Goal: Contribute content: Add original content to the website for others to see

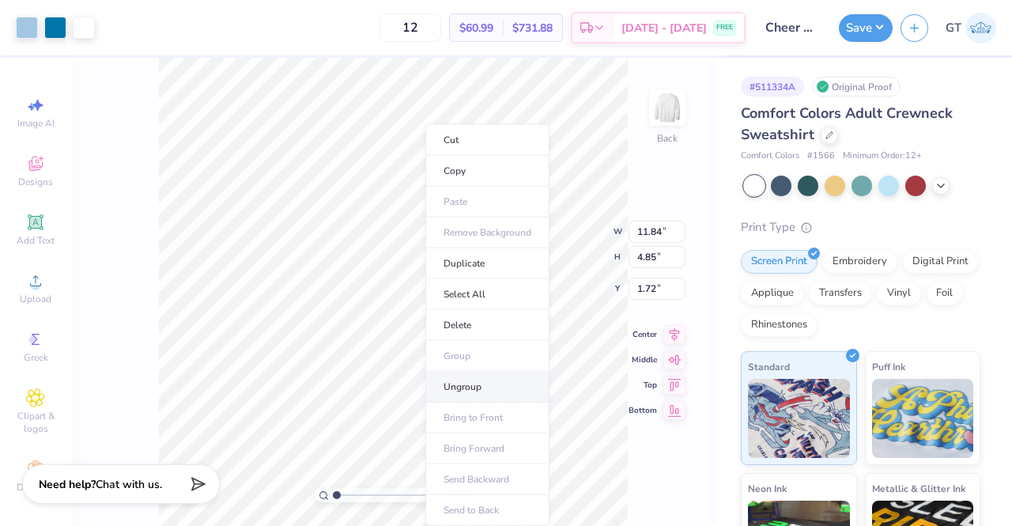
click at [482, 382] on li "Ungroup" at bounding box center [487, 387] width 124 height 31
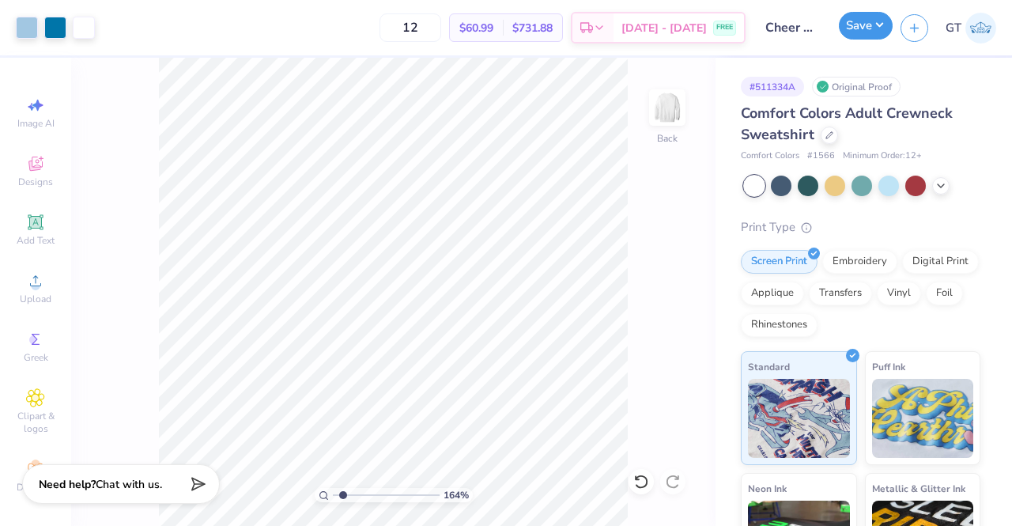
click at [852, 26] on button "Save" at bounding box center [866, 26] width 54 height 28
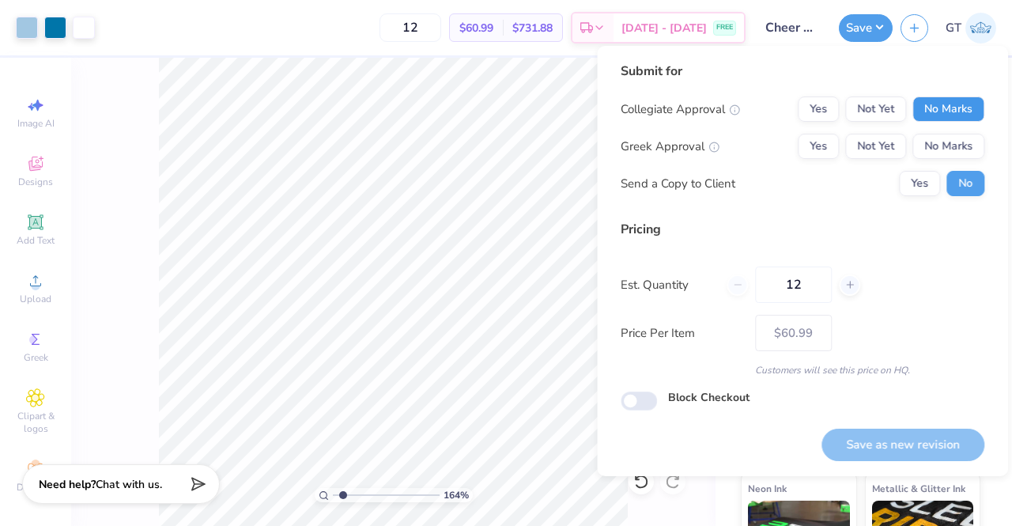
click at [940, 118] on button "No Marks" at bounding box center [948, 108] width 72 height 25
click at [946, 145] on button "No Marks" at bounding box center [948, 146] width 72 height 25
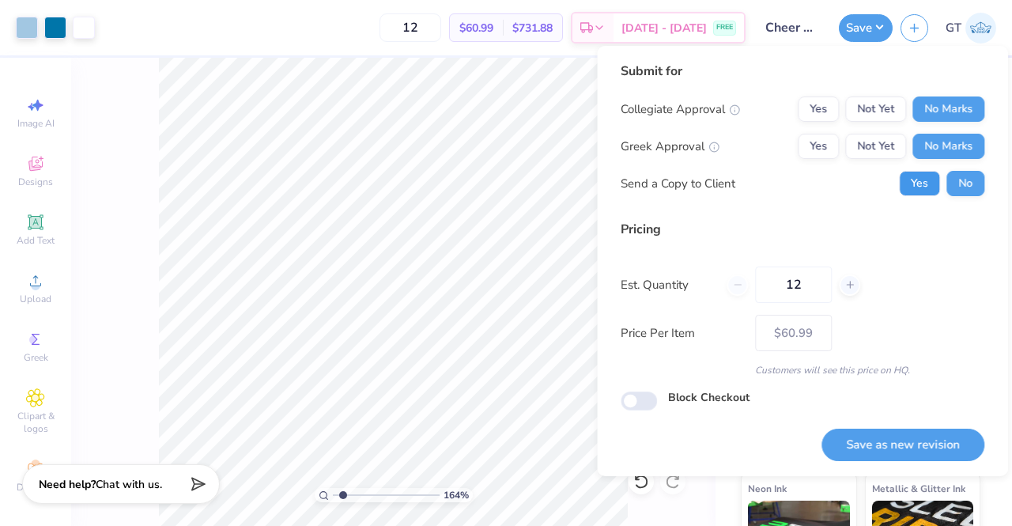
click at [918, 194] on button "Yes" at bounding box center [919, 183] width 41 height 25
type input "1.64337896373257"
click at [944, 444] on button "Save as new revision" at bounding box center [903, 445] width 163 height 32
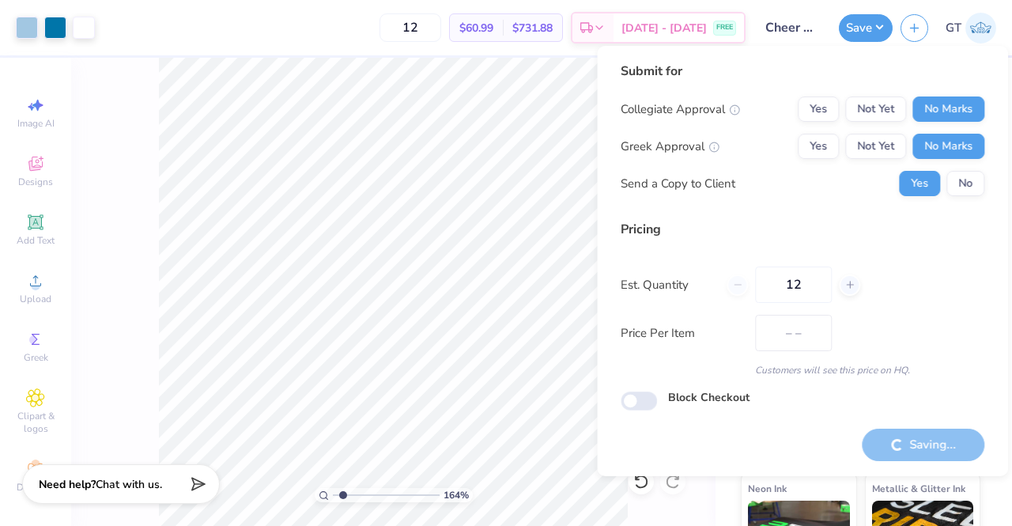
type input "$60.99"
type input "1.64337896373257"
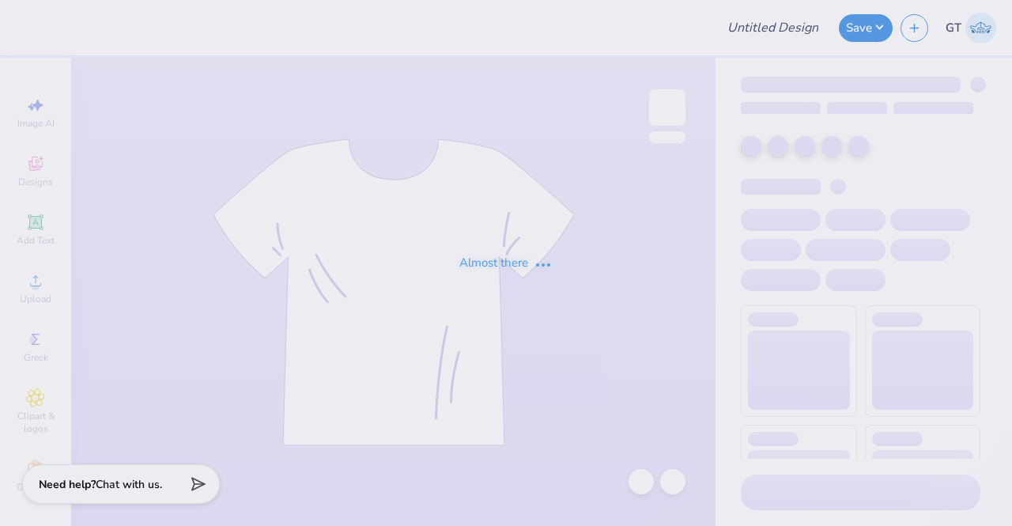
type input "star fdoc"
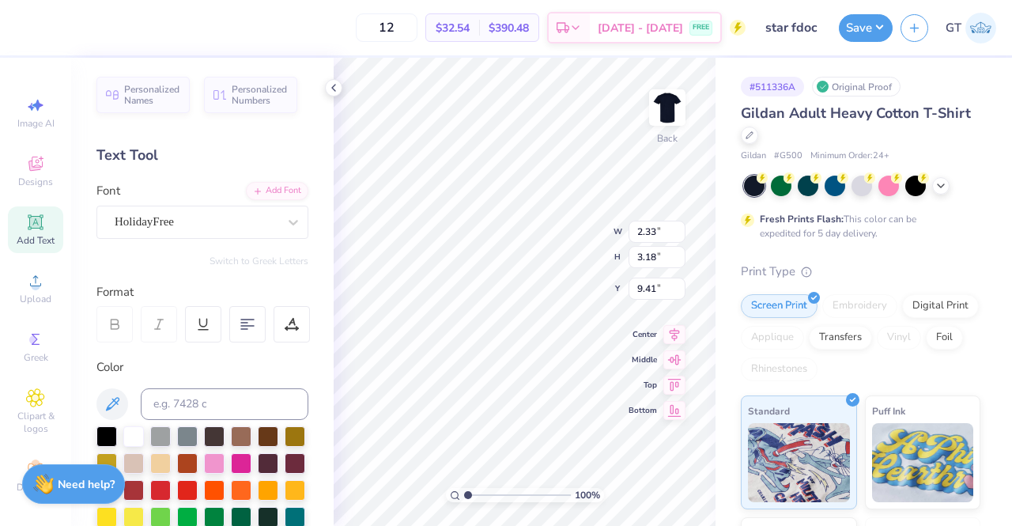
type input "1.84"
type input "1.07"
type input "4.55"
type textarea "A"
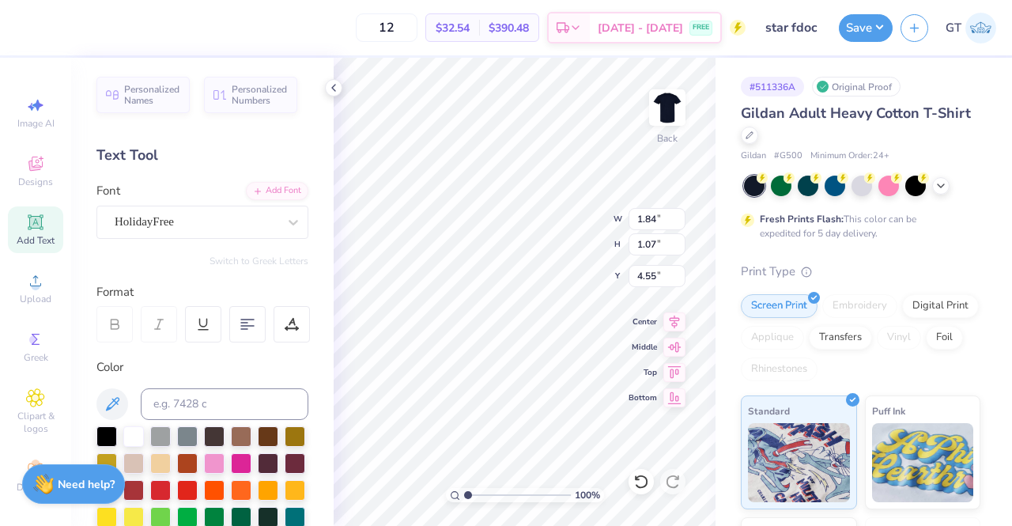
type input "0.64"
type input "1.00"
type input "5.62"
type textarea "O"
type input "2.33"
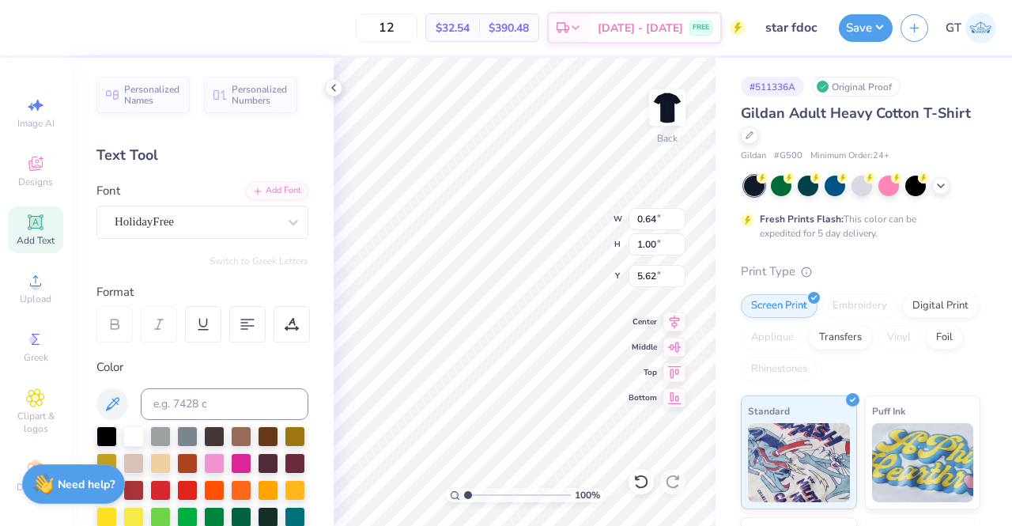
type input "3.18"
type input "9.41"
type textarea "p"
type textarea "II"
type input "3.68"
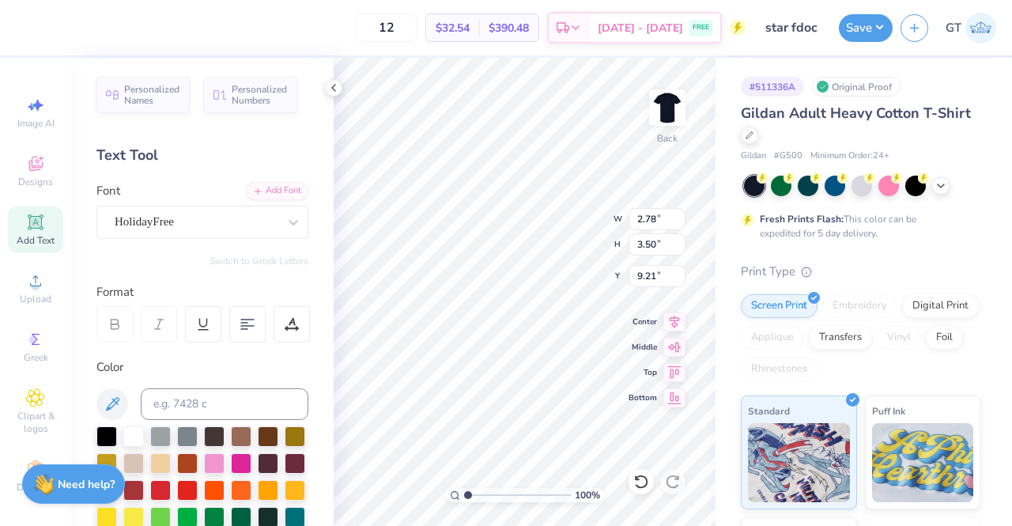
type input "4.10"
type input "2.90"
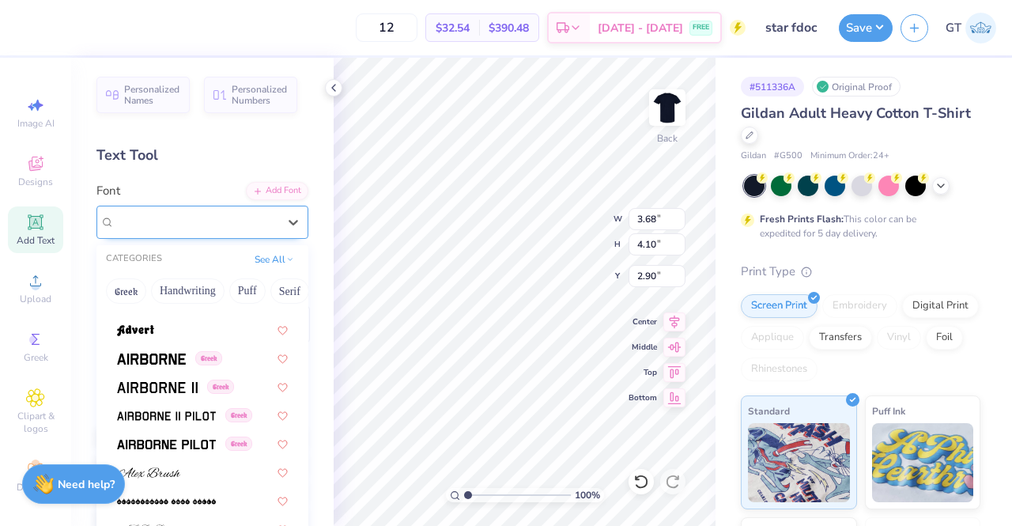
scroll to position [373, 0]
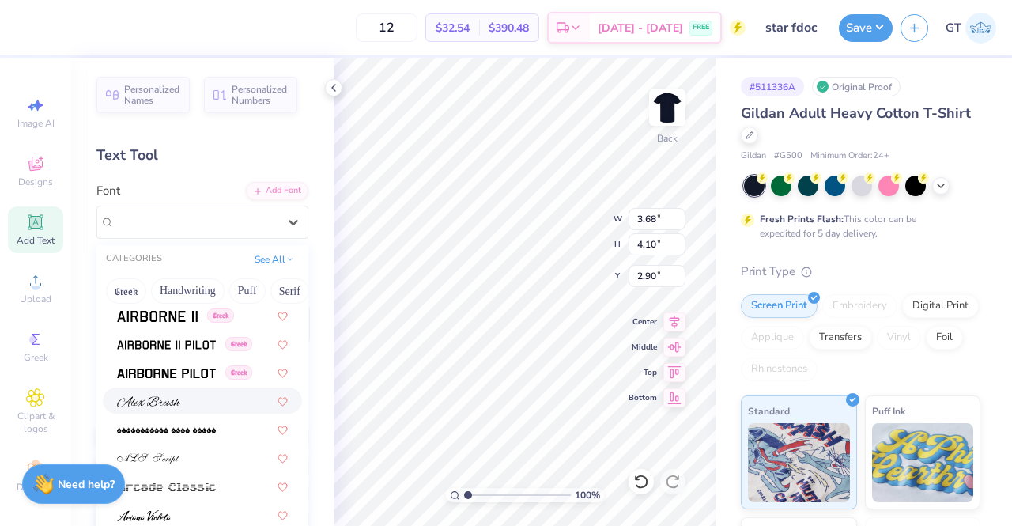
drag, startPoint x: 266, startPoint y: 225, endPoint x: 174, endPoint y: 398, distance: 195.6
click at [174, 398] on img at bounding box center [148, 401] width 63 height 11
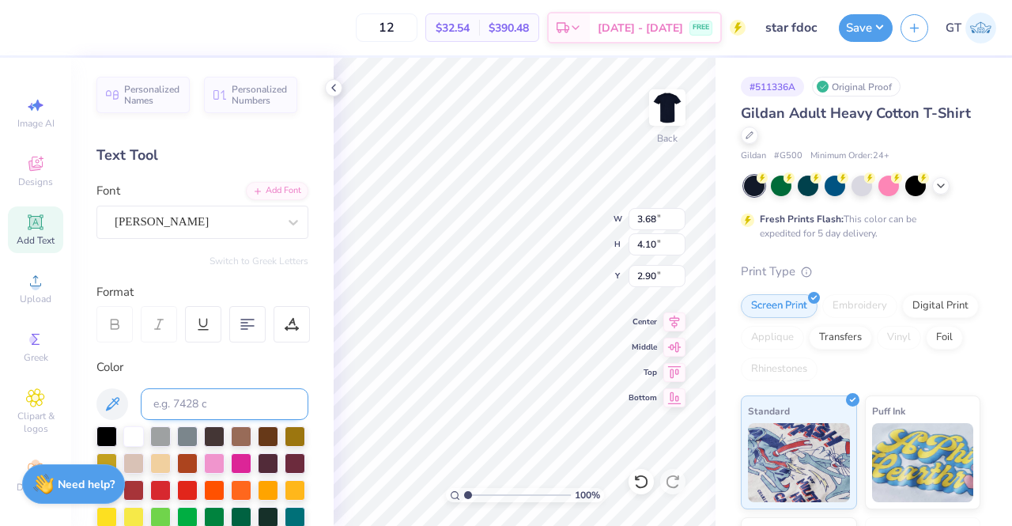
type input "2.34"
type input "2.25"
type input "3.85"
type input "2.78"
type input "3.50"
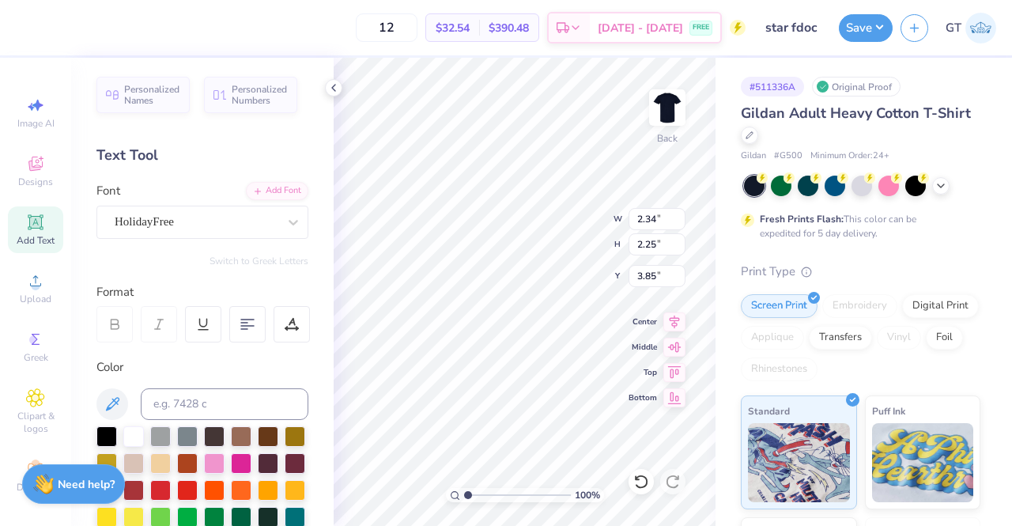
type input "9.21"
click at [231, 226] on div "HolidayFree" at bounding box center [196, 222] width 166 height 25
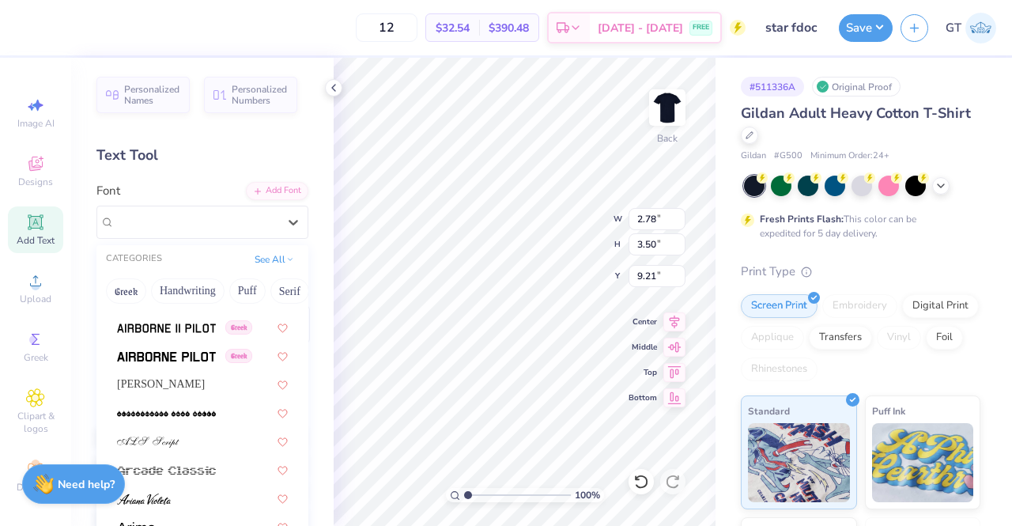
scroll to position [410, 0]
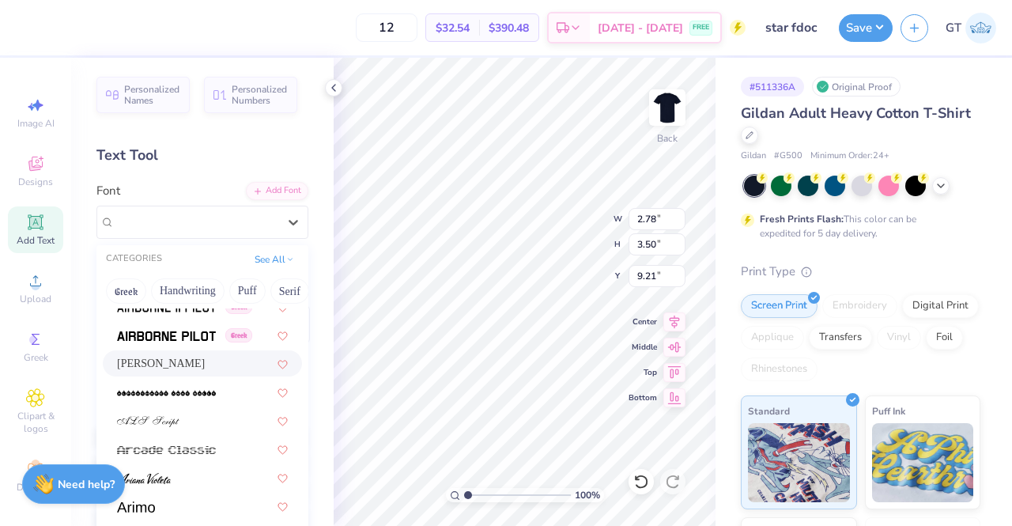
click at [164, 360] on span "Alex Brush" at bounding box center [161, 363] width 88 height 17
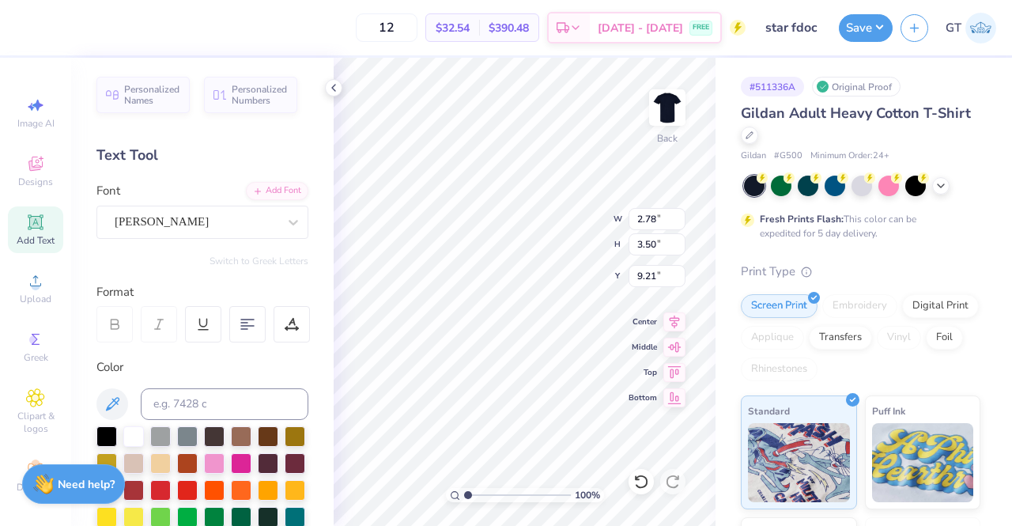
type input "3.03"
type input "2.31"
type input "9.82"
click at [255, 220] on div "Alex Brush" at bounding box center [196, 222] width 166 height 25
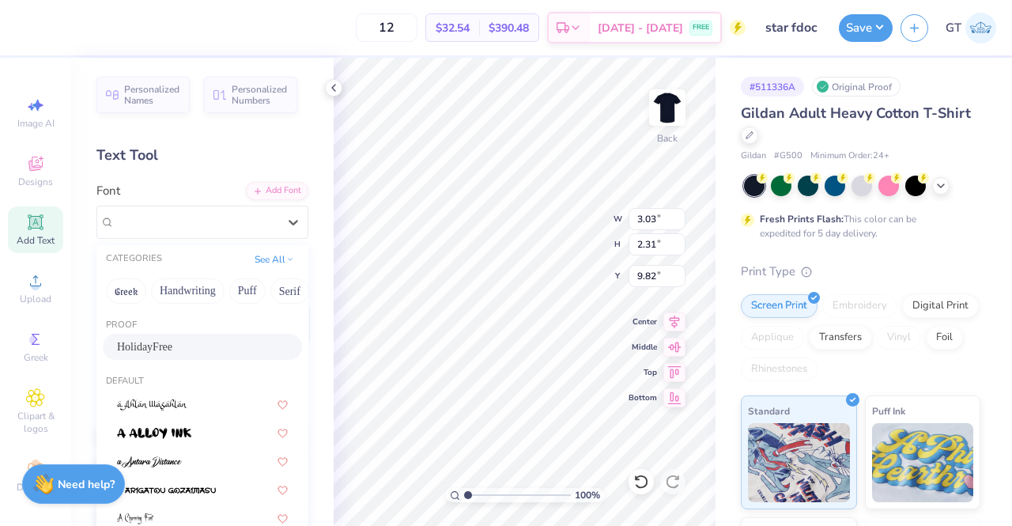
click at [199, 346] on div "HolidayFree" at bounding box center [202, 346] width 171 height 17
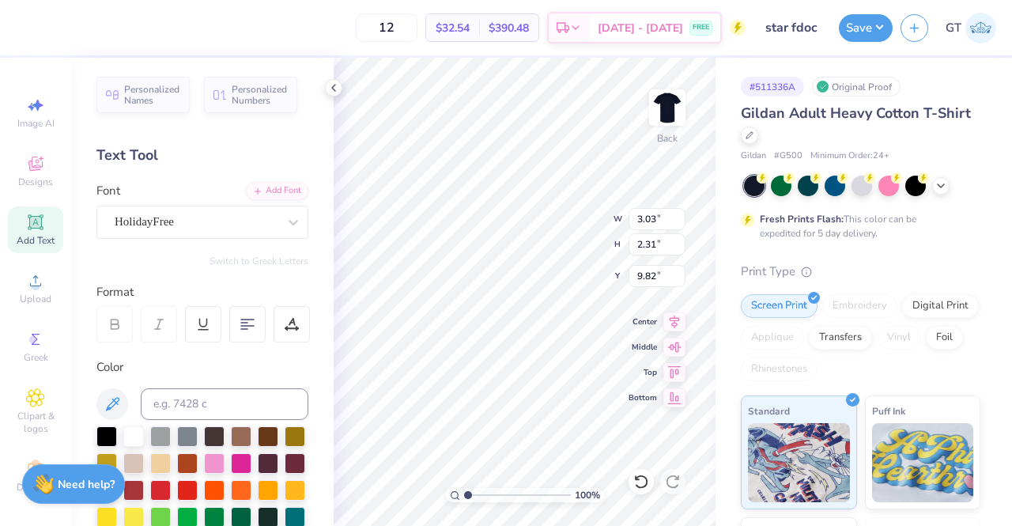
type input "2.78"
type input "3.50"
type input "9.21"
type input "2.34"
type input "2.25"
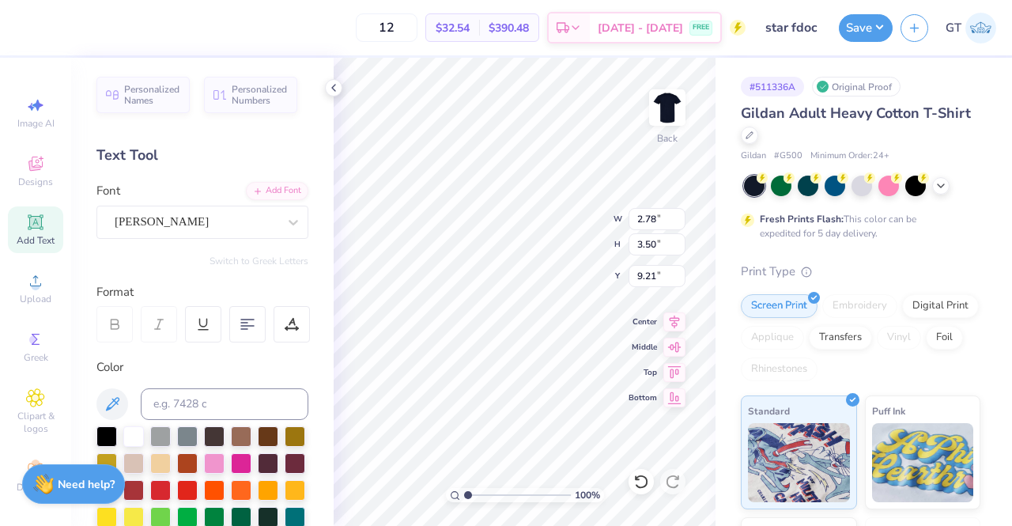
type input "3.85"
click at [206, 214] on div "Alex Brush" at bounding box center [196, 222] width 166 height 25
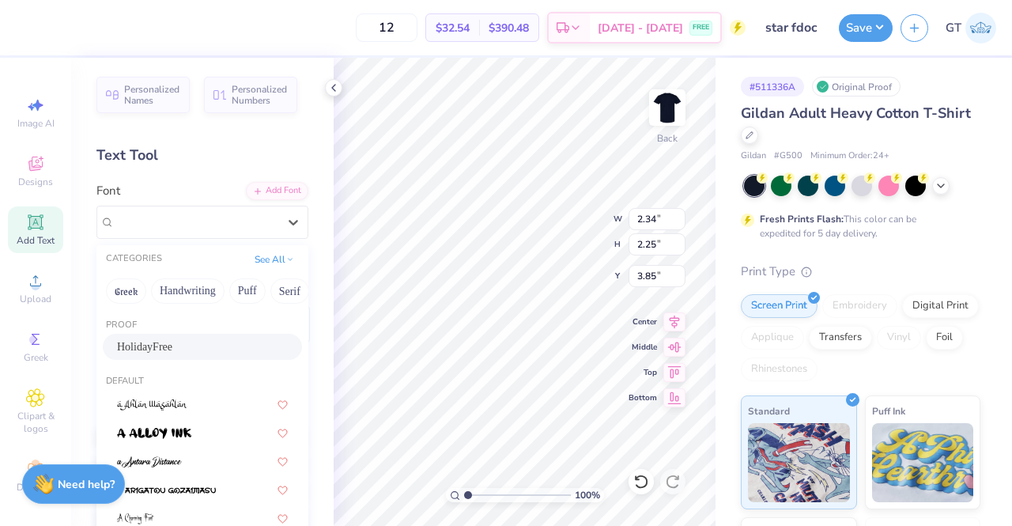
click at [225, 338] on div "HolidayFree" at bounding box center [202, 346] width 171 height 17
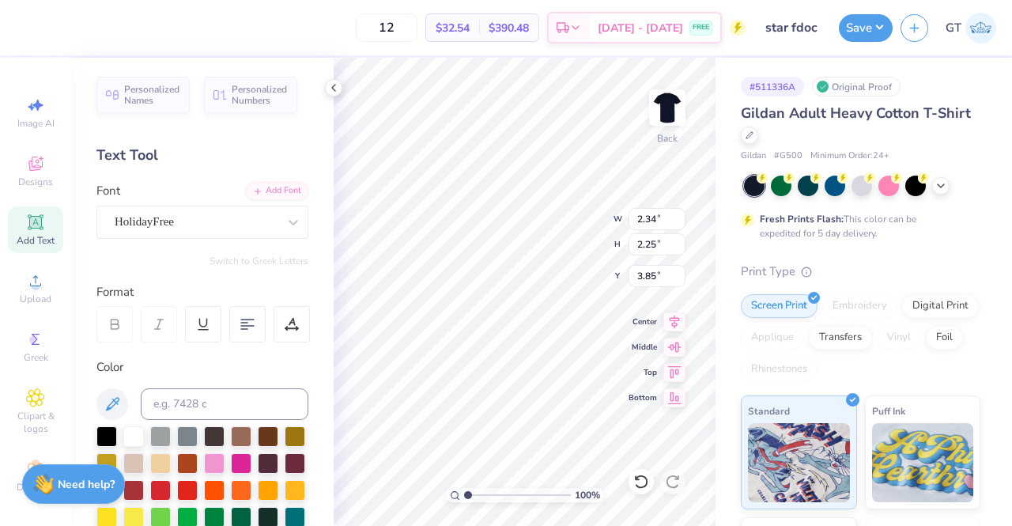
type input "3.68"
type input "4.10"
type input "2.90"
click at [216, 226] on div "HolidayFree" at bounding box center [196, 222] width 166 height 25
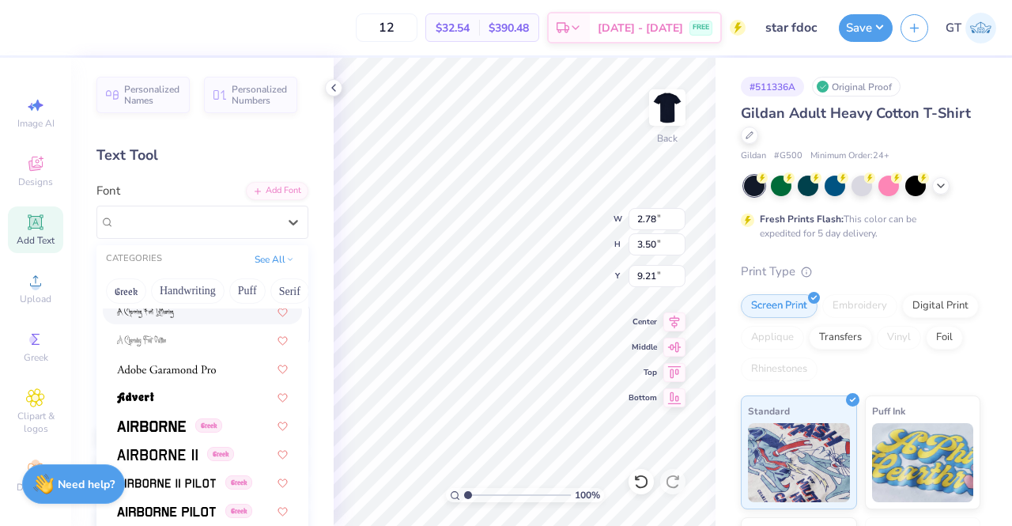
scroll to position [237, 0]
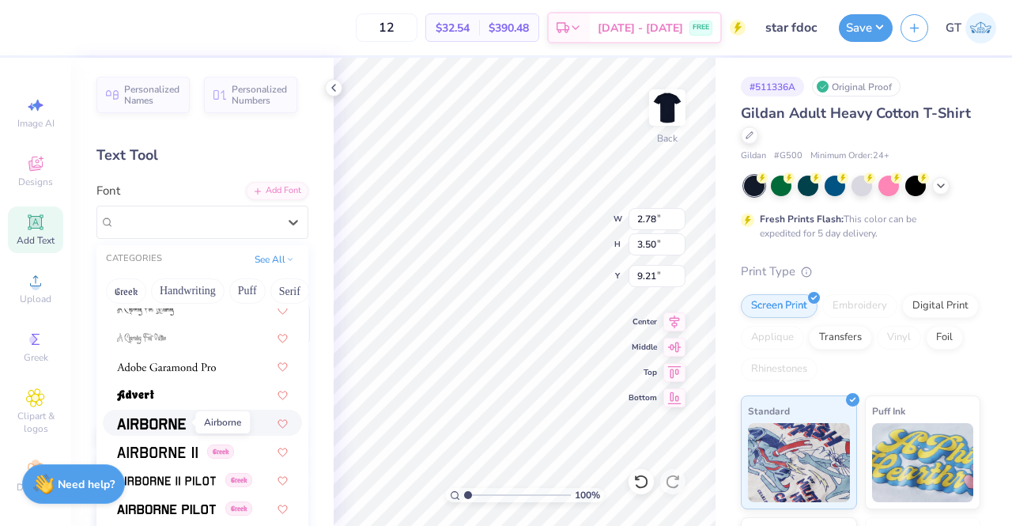
click at [164, 425] on img at bounding box center [151, 423] width 69 height 11
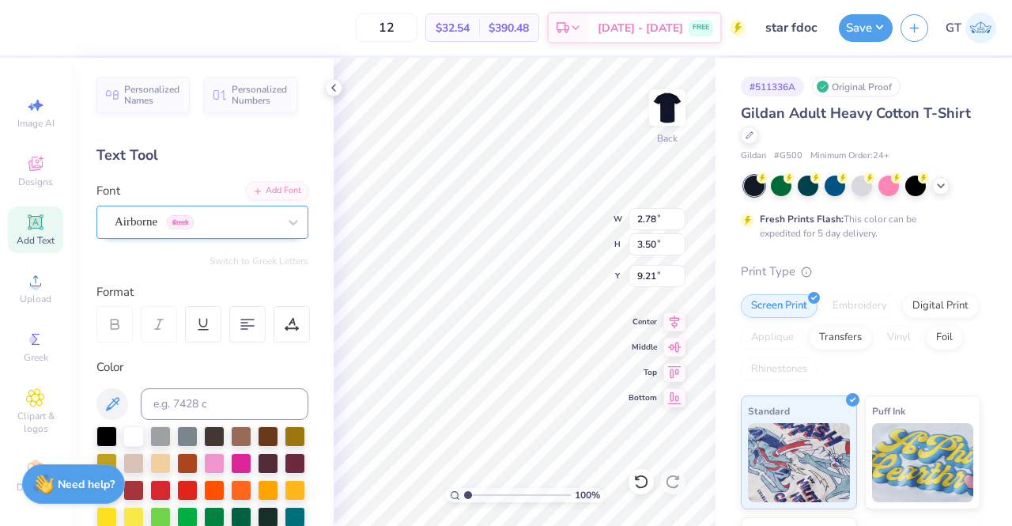
click at [232, 224] on div "Airborne Greek" at bounding box center [196, 222] width 166 height 25
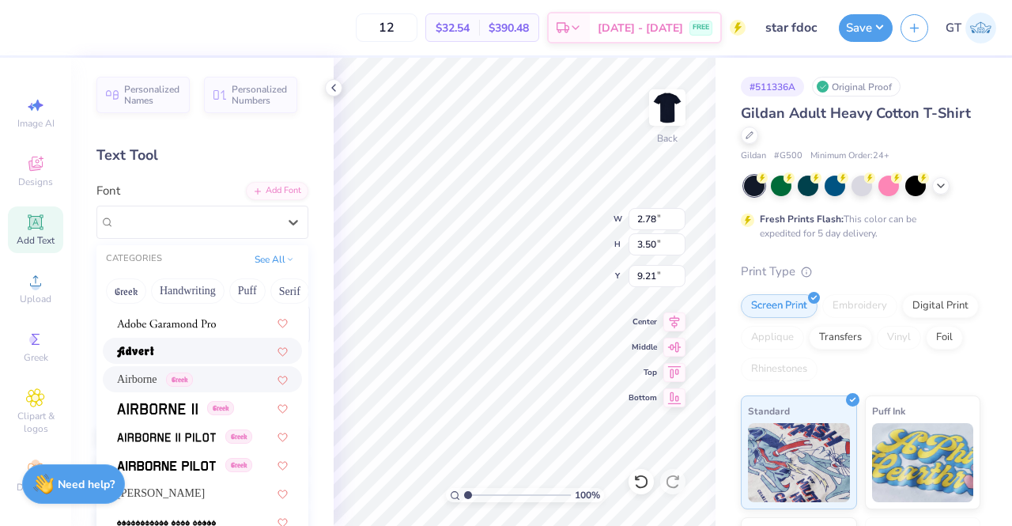
scroll to position [289, 0]
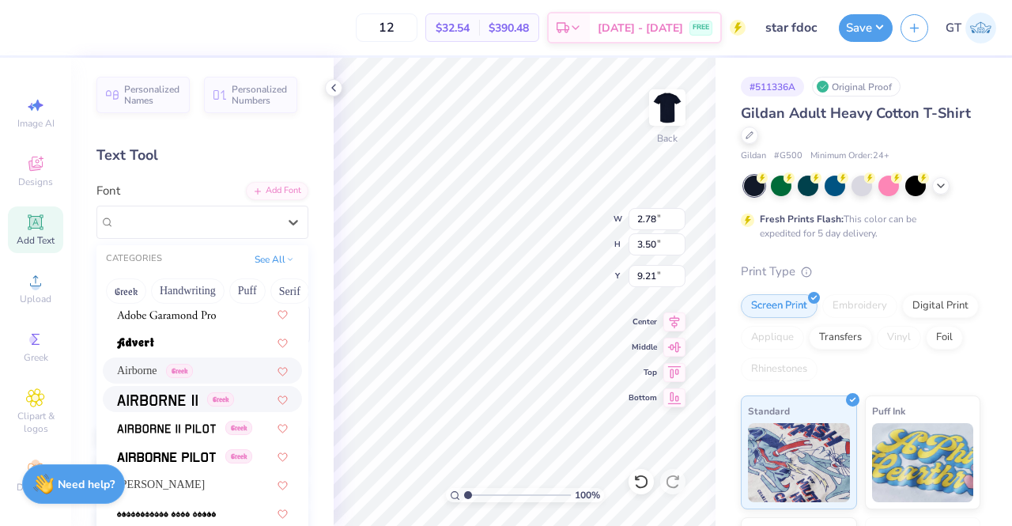
click at [181, 392] on span at bounding box center [157, 399] width 81 height 17
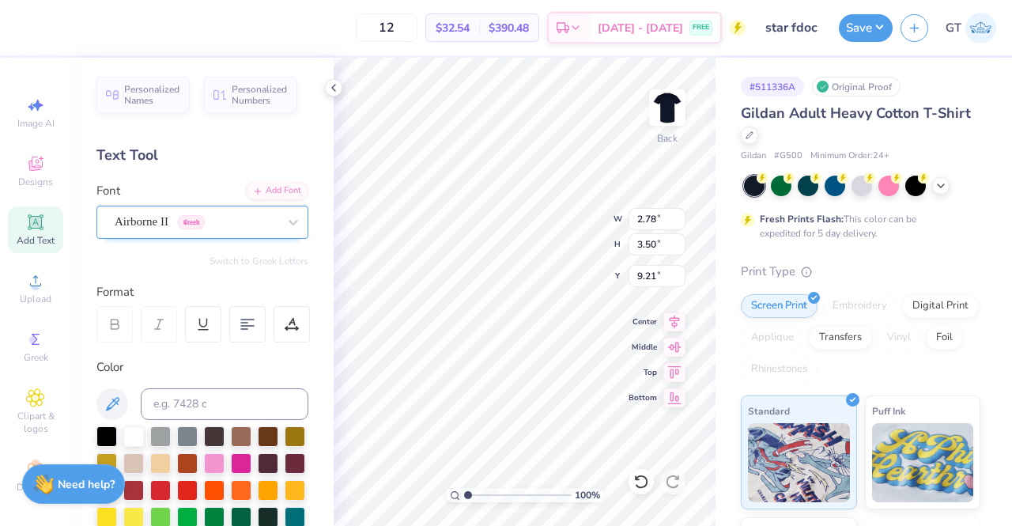
click at [212, 217] on div "Airborne II Greek" at bounding box center [196, 222] width 166 height 25
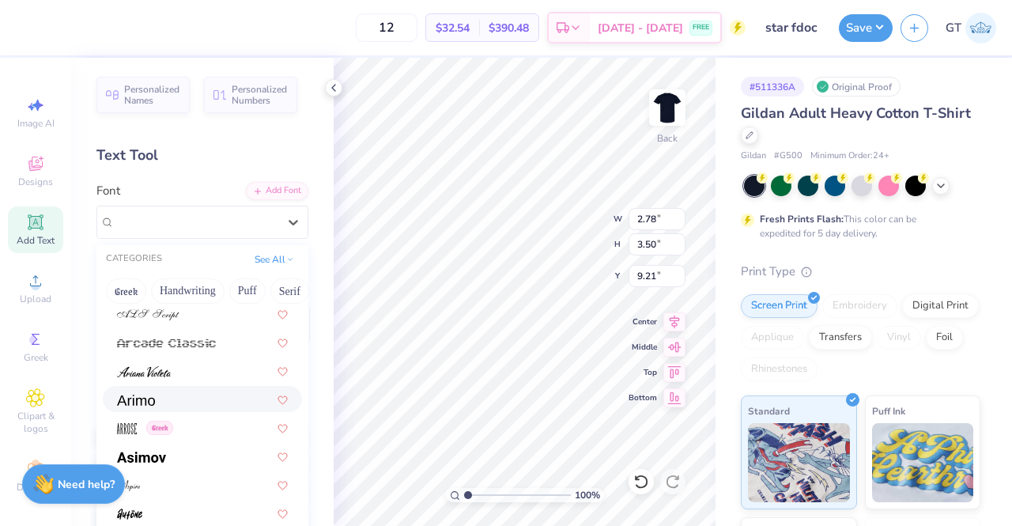
scroll to position [518, 0]
click at [176, 394] on div at bounding box center [202, 398] width 171 height 17
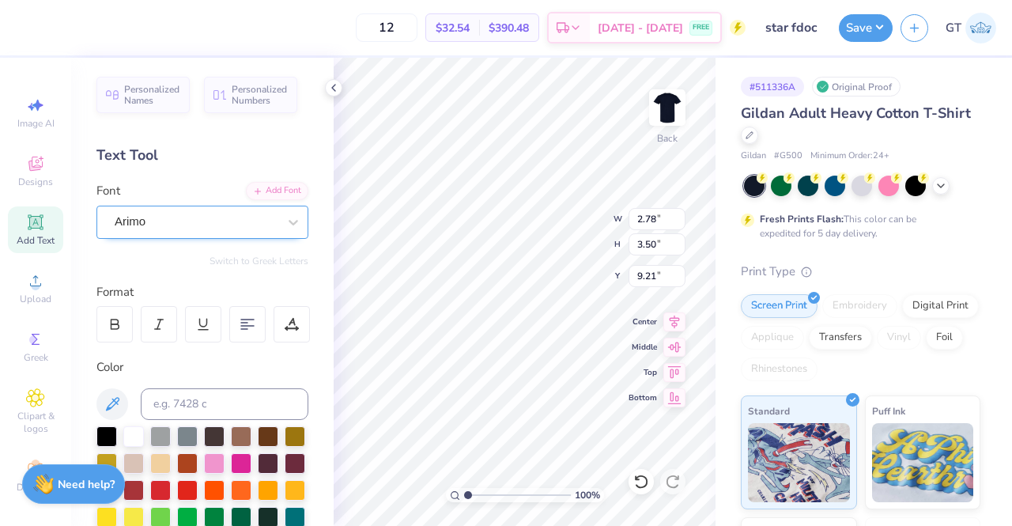
click at [244, 214] on div "Arimo" at bounding box center [196, 222] width 166 height 25
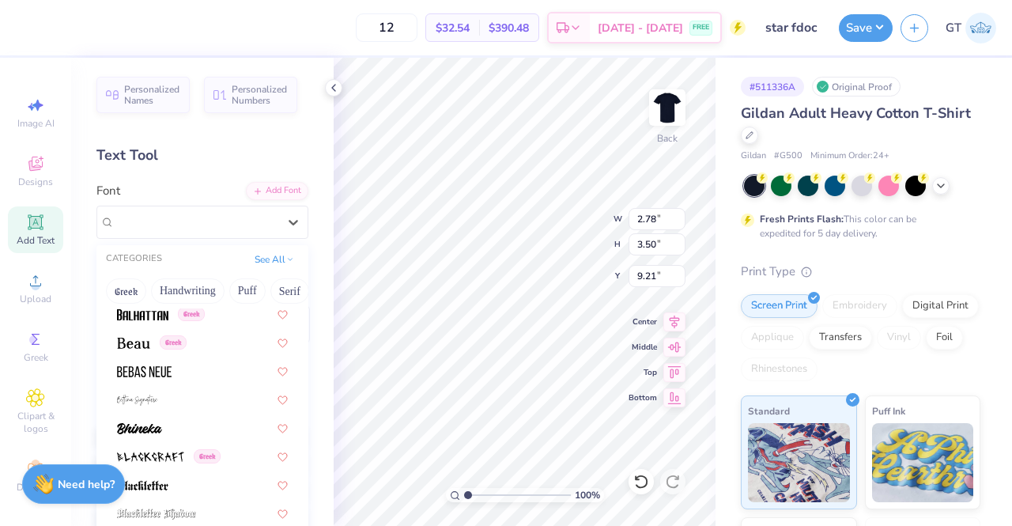
scroll to position [774, 0]
click at [203, 421] on div at bounding box center [202, 426] width 171 height 17
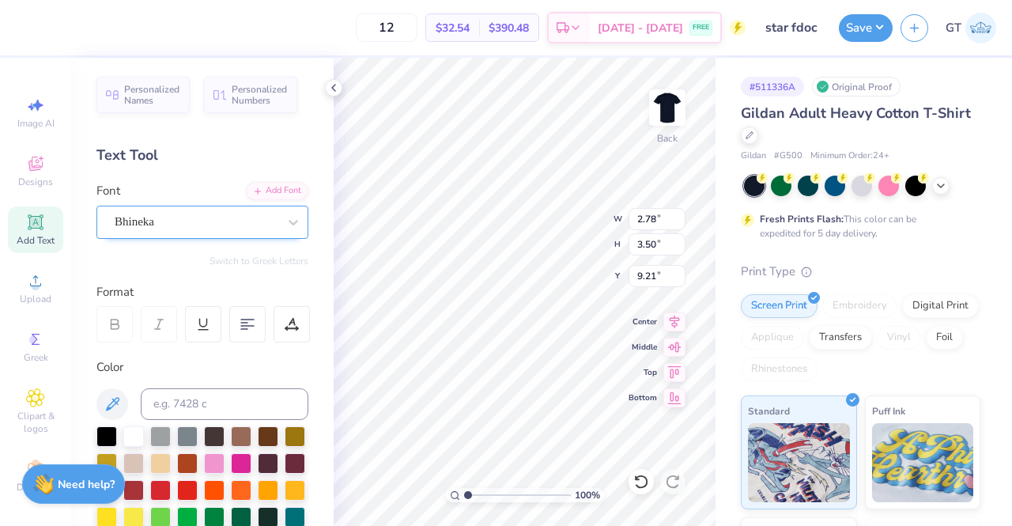
click at [208, 212] on div "Bhineka" at bounding box center [196, 222] width 166 height 25
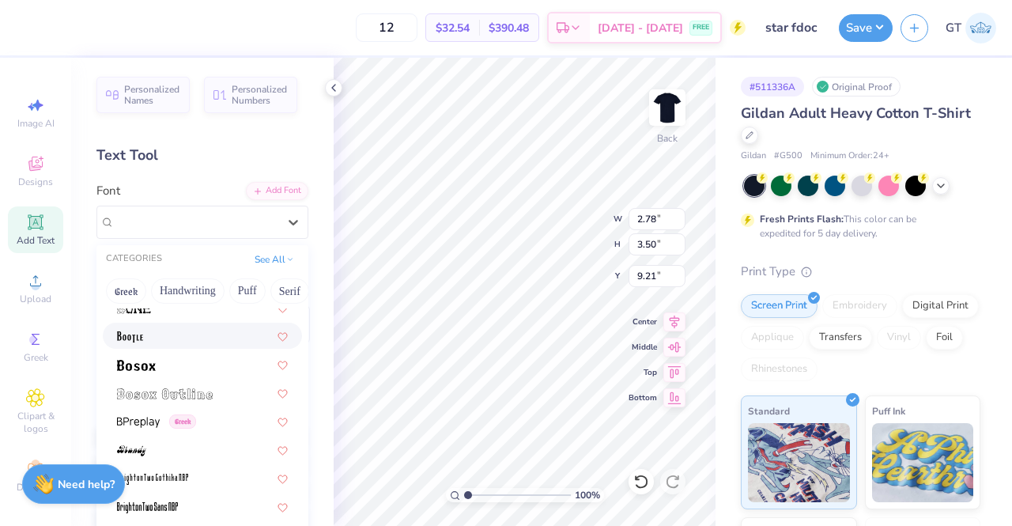
scroll to position [1094, 0]
click at [196, 370] on div at bounding box center [202, 363] width 171 height 17
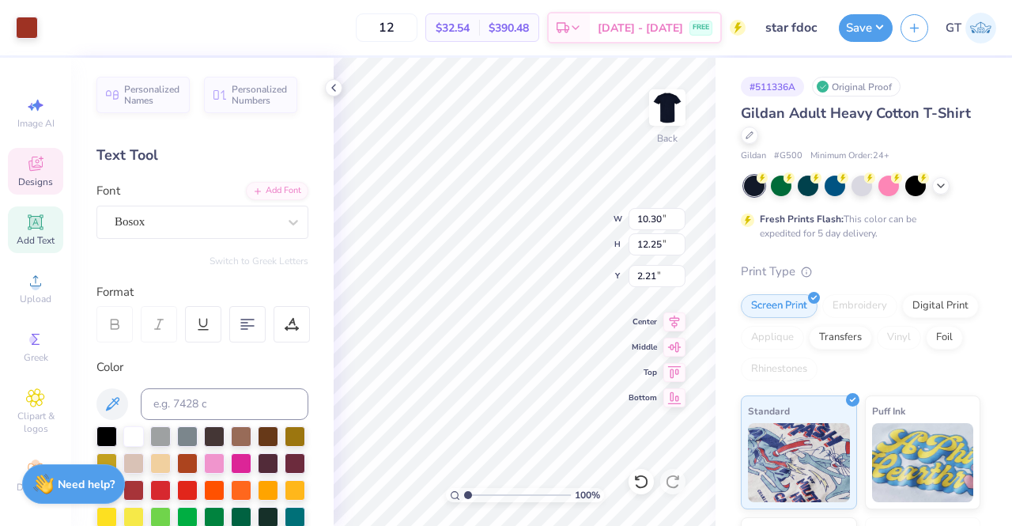
type input "1.16"
type input "1.41"
type input "10.27"
type input "1.55"
type input "1.88"
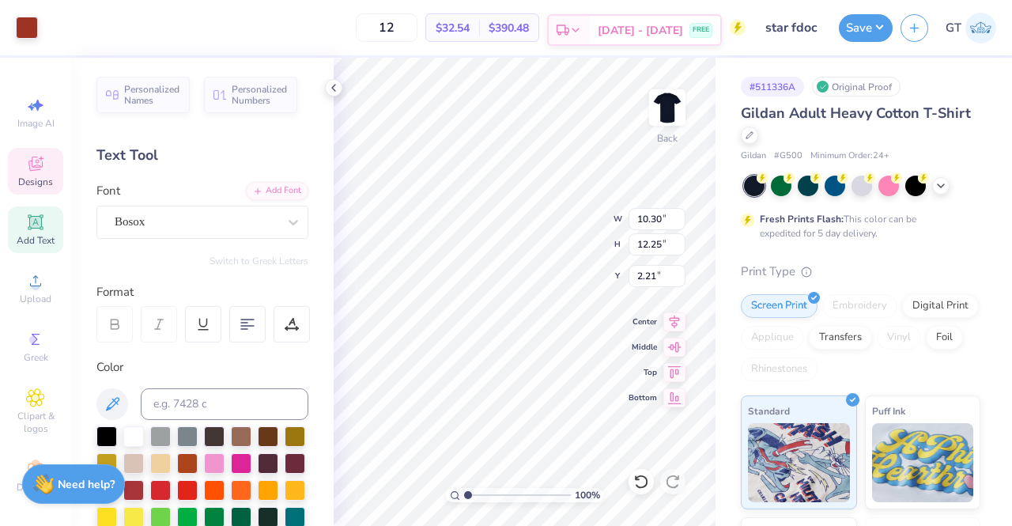
type input "10.30"
type input "12.25"
type input "2.21"
type input "1.55"
type input "1.88"
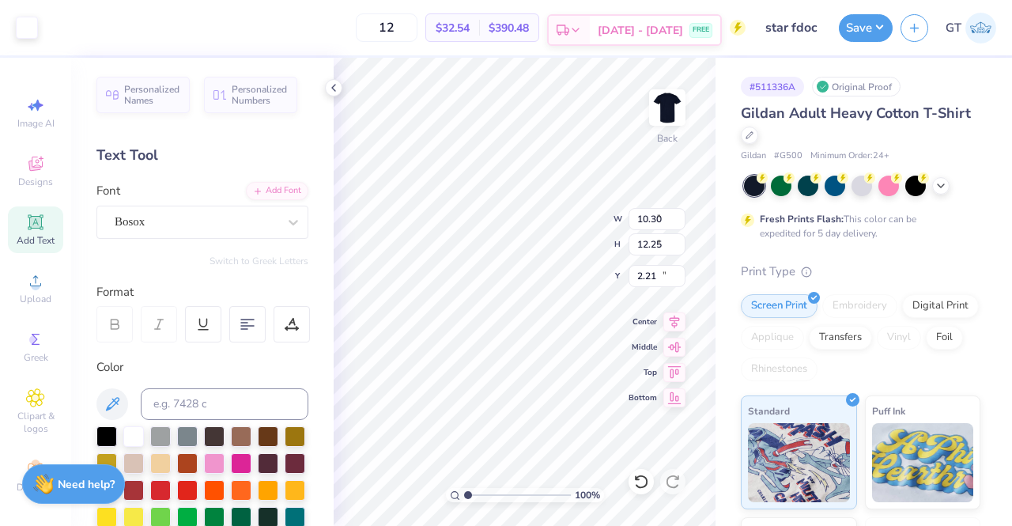
type input "10.27"
type input "1.41"
type input "1.79"
type input "10.31"
type input "10.13"
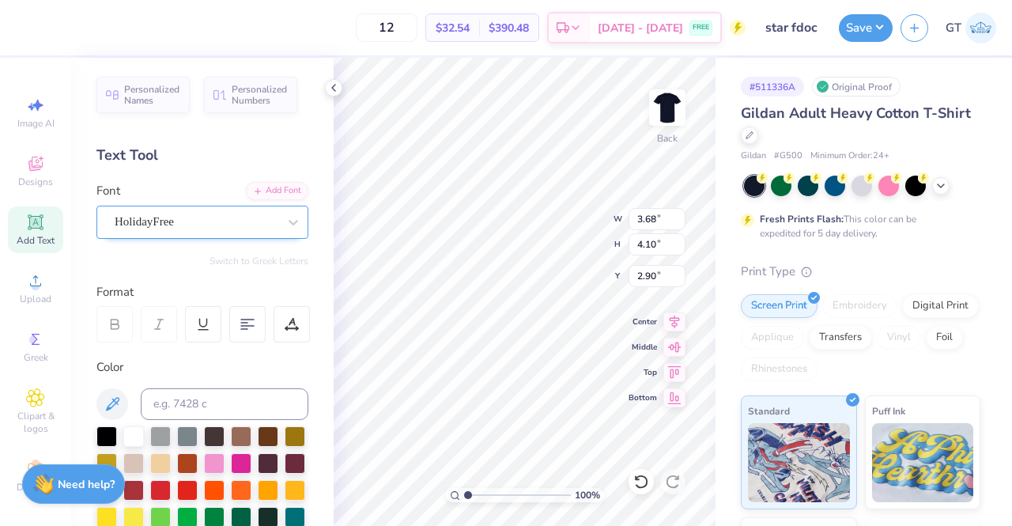
click at [241, 213] on div "HolidayFree" at bounding box center [196, 222] width 166 height 25
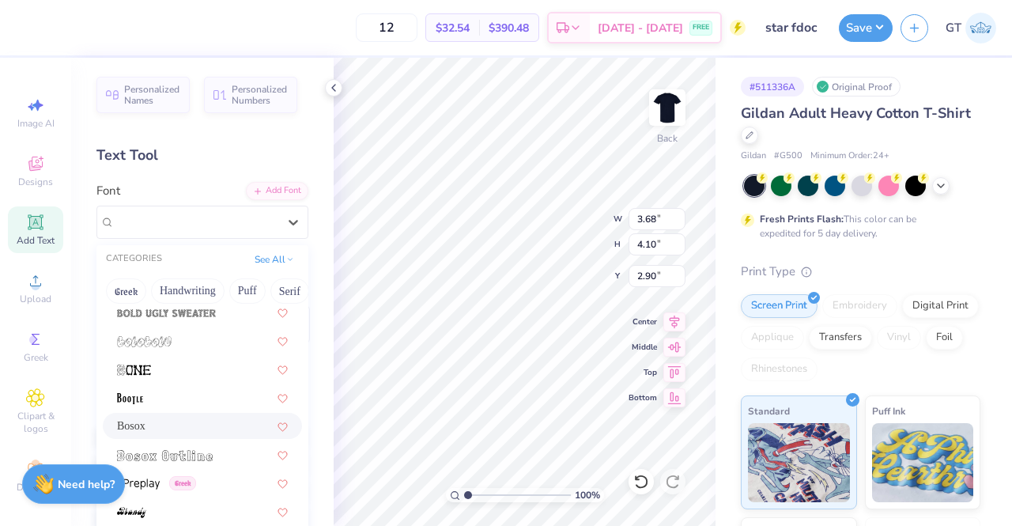
scroll to position [1032, 0]
click at [153, 412] on div "Bosox" at bounding box center [202, 425] width 199 height 26
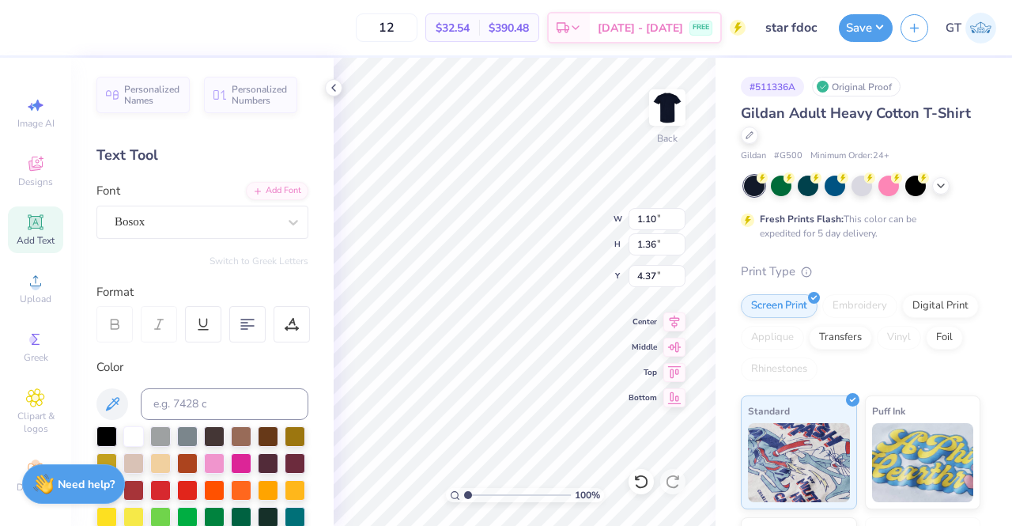
type input "1.10"
type input "1.36"
type input "4.37"
type input "1.13"
type input "1.27"
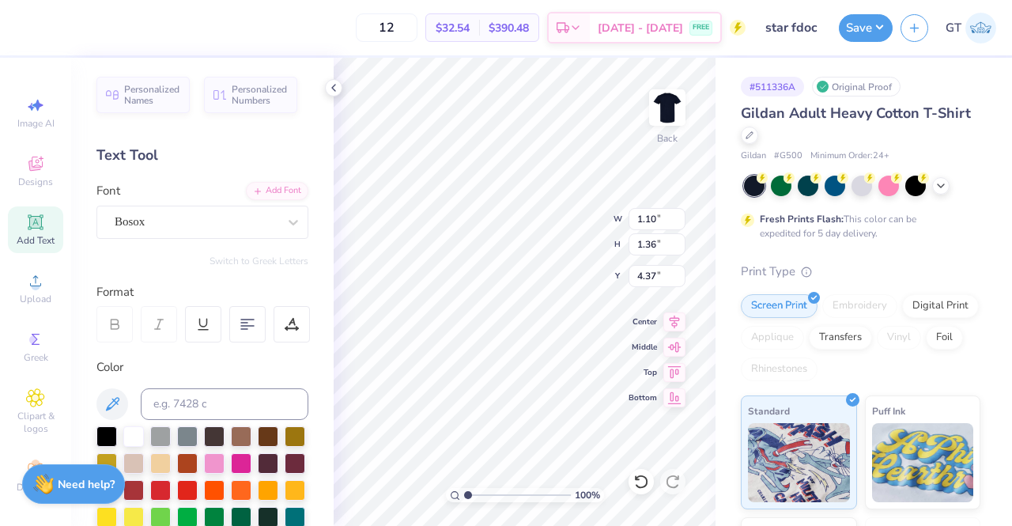
type input "4.38"
type input "10.30"
type input "12.25"
type input "2.21"
type input "1.13"
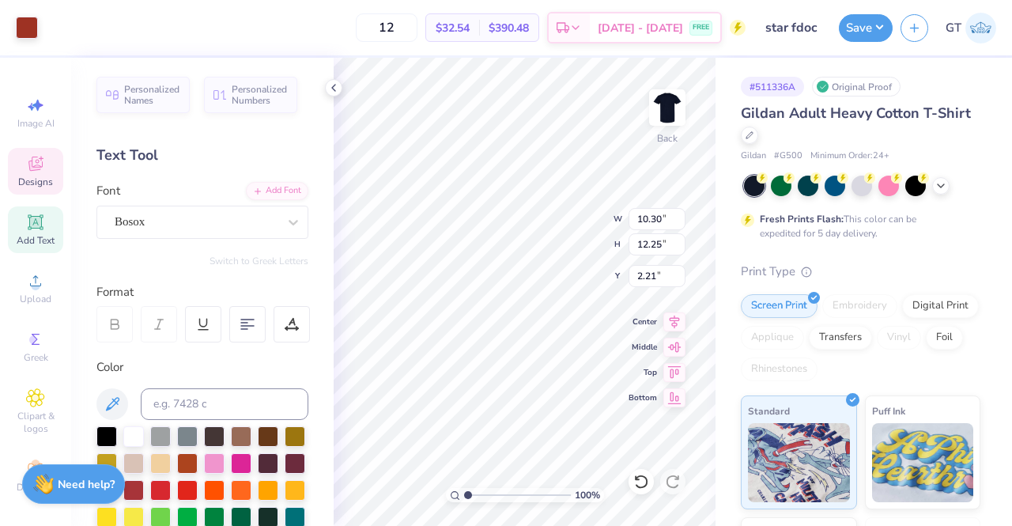
type input "1.27"
type input "4.38"
type input "1.63"
type input "1.82"
type input "4.37"
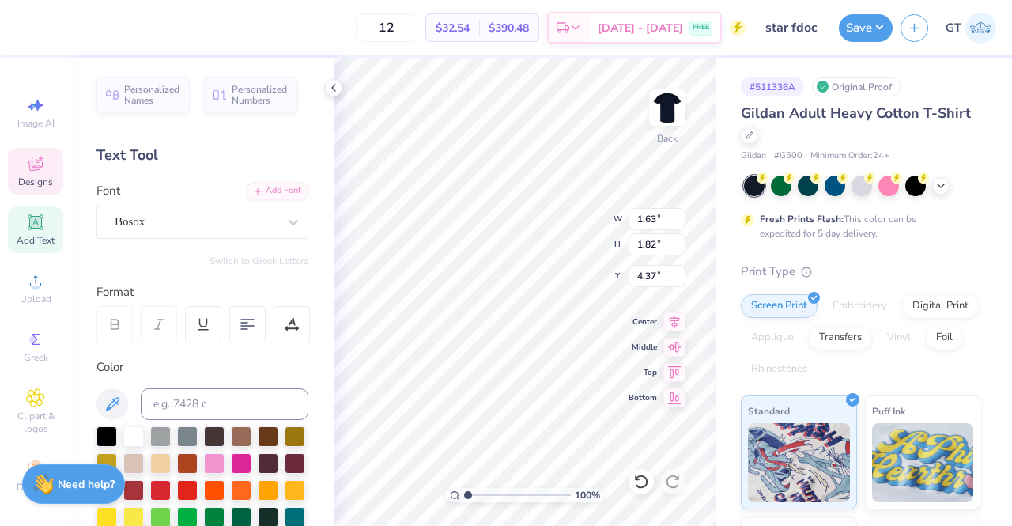
type input "10.30"
type input "12.25"
type input "2.21"
type input "1.63"
type input "1.82"
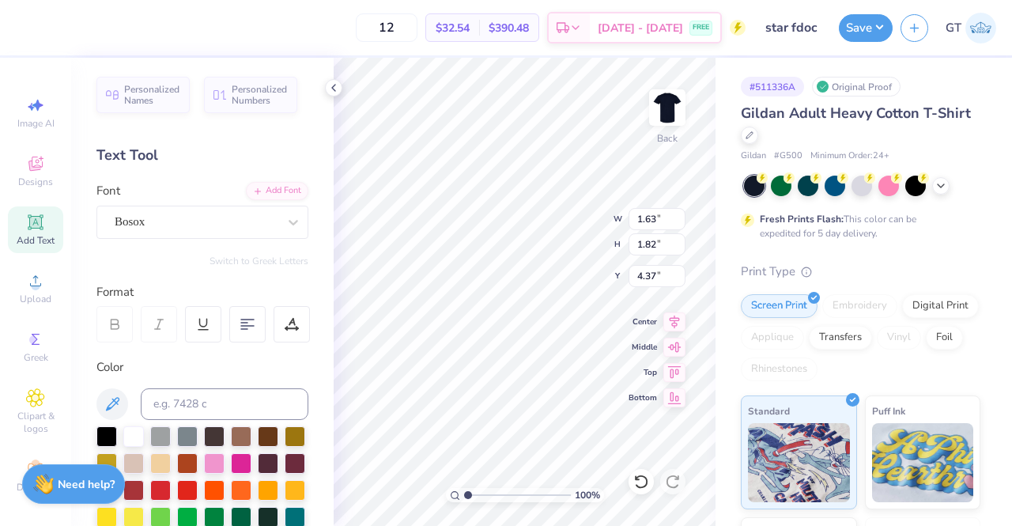
type input "4.10"
type input "10.30"
type input "12.25"
type input "2.21"
type input "1.41"
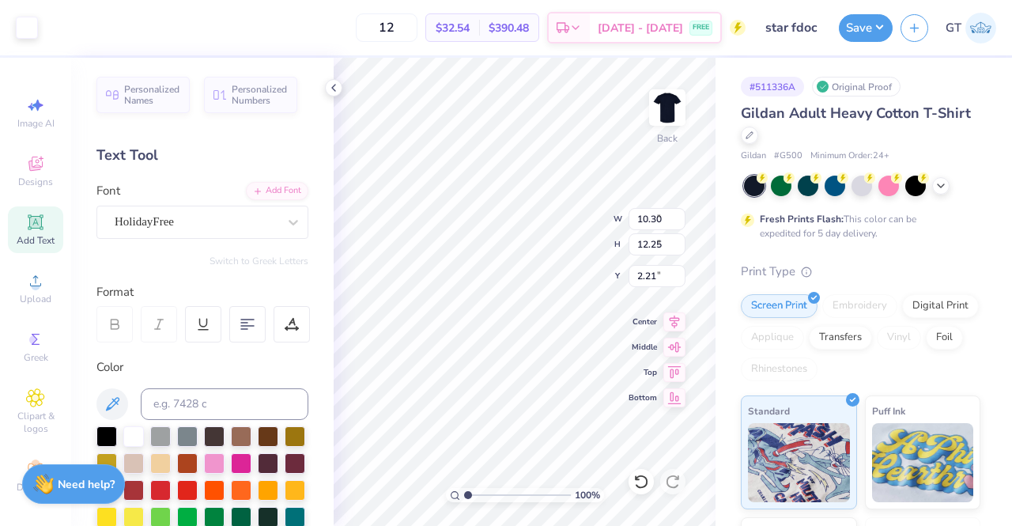
type input "3.09"
type input "4.55"
click at [235, 213] on div "HolidayFree" at bounding box center [196, 222] width 166 height 25
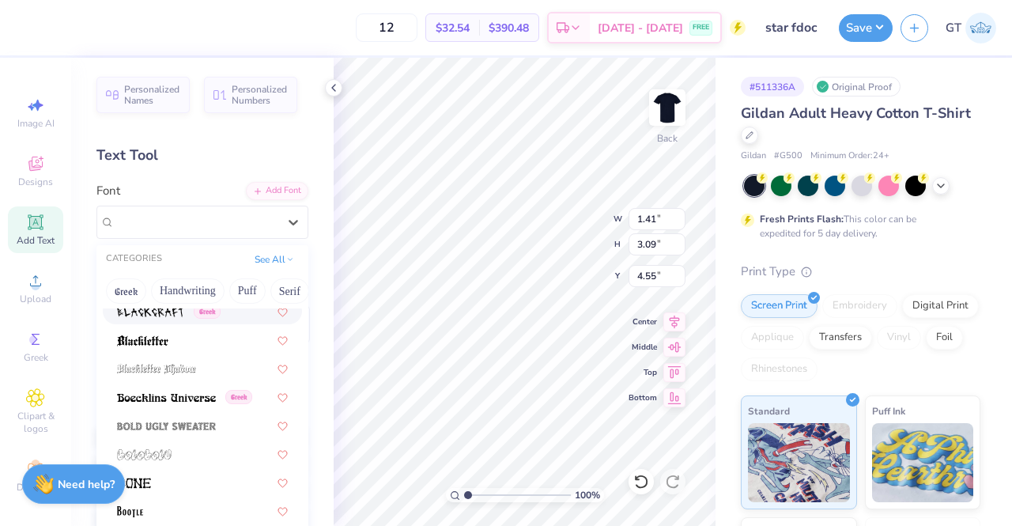
scroll to position [961, 0]
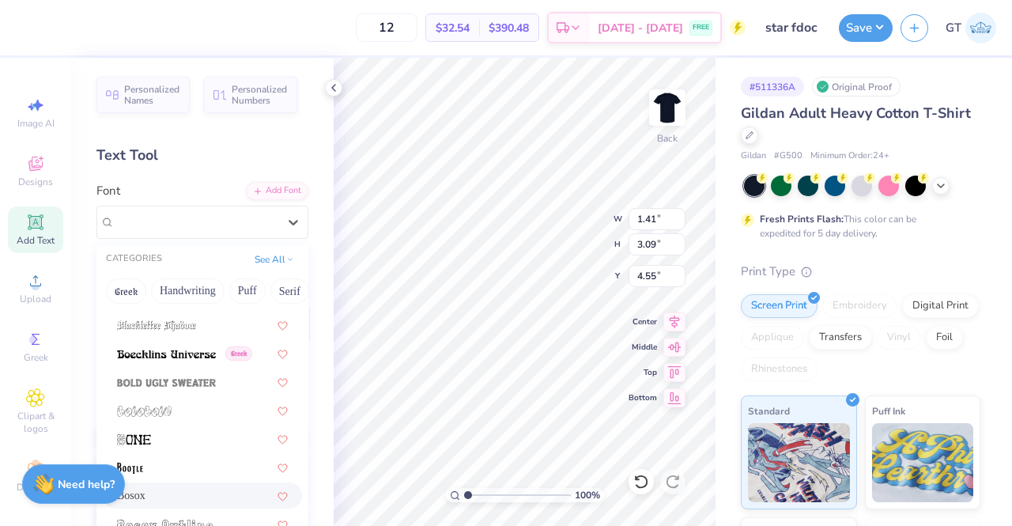
click at [179, 503] on div "Bosox" at bounding box center [202, 495] width 171 height 17
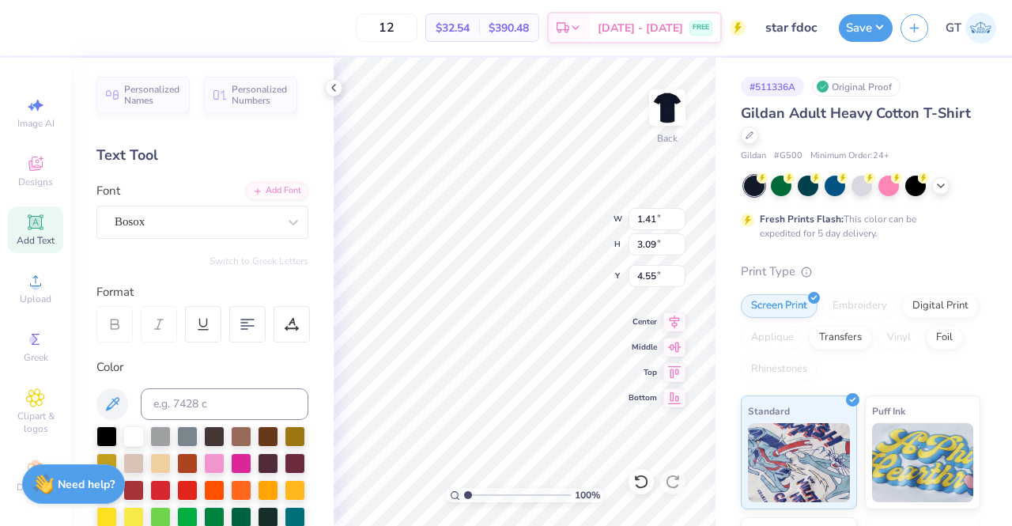
type input "0.89"
type input "1.29"
type input "5.49"
type input "0.83"
type input "5.48"
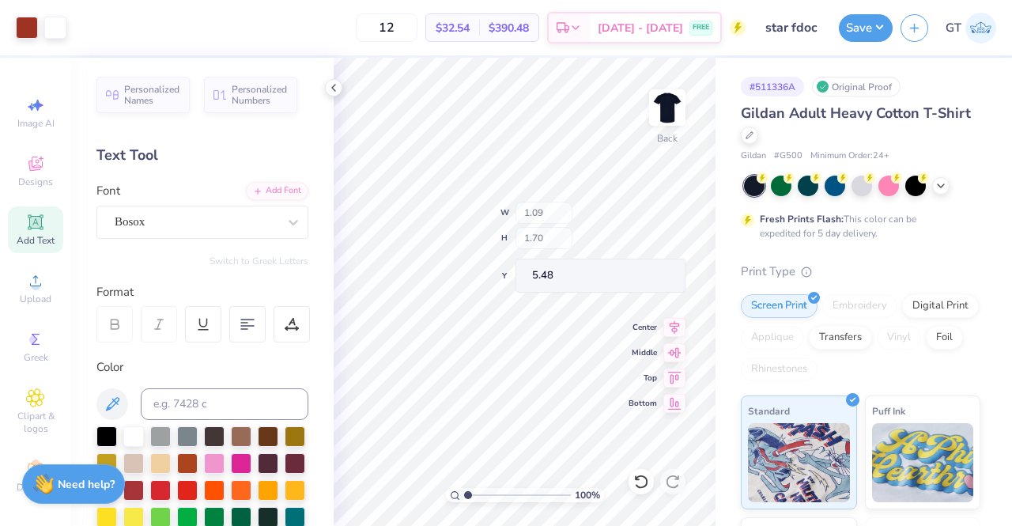
type input "1.09"
type input "1.70"
type input "5.55"
type input "10.30"
type input "12.25"
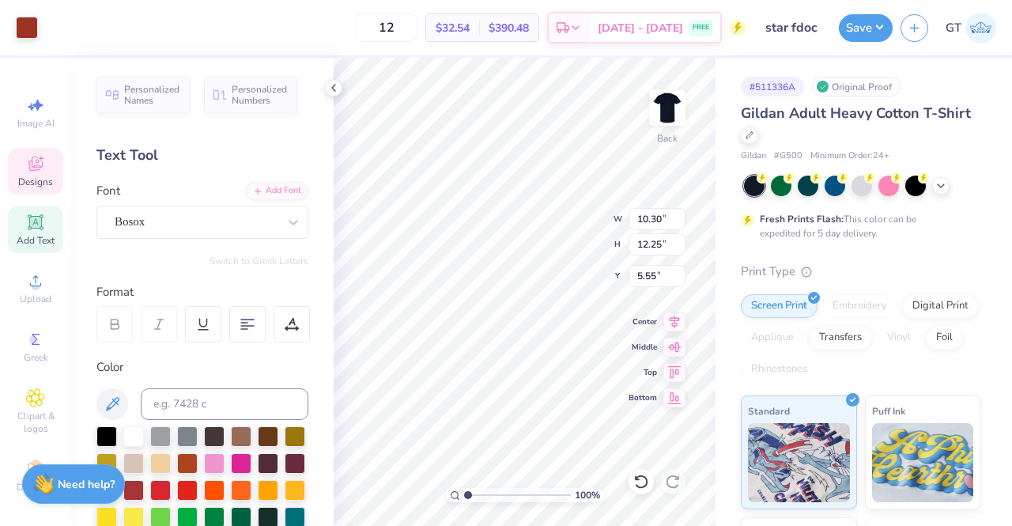
type input "2.21"
type input "0.94"
type input "1.47"
type input "5.55"
type input "10.30"
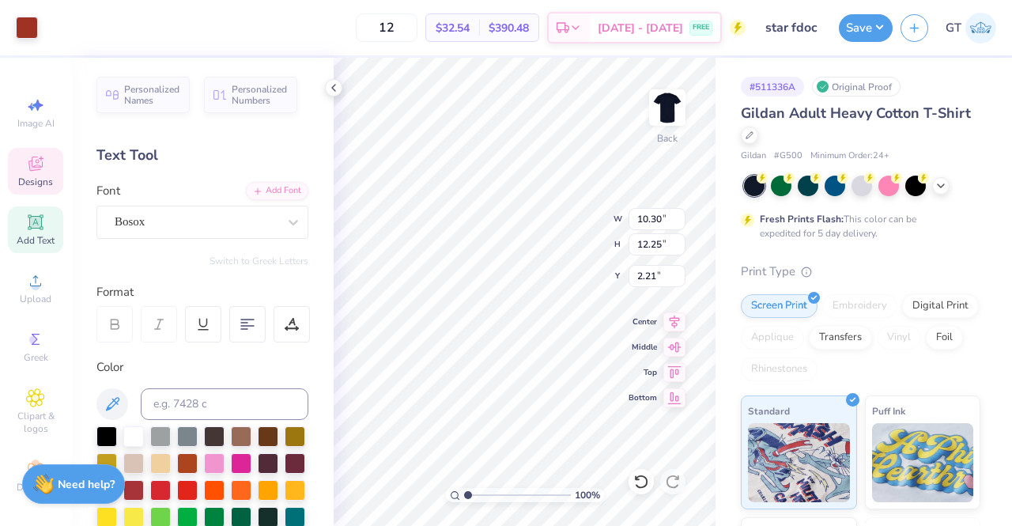
type input "12.25"
type input "2.21"
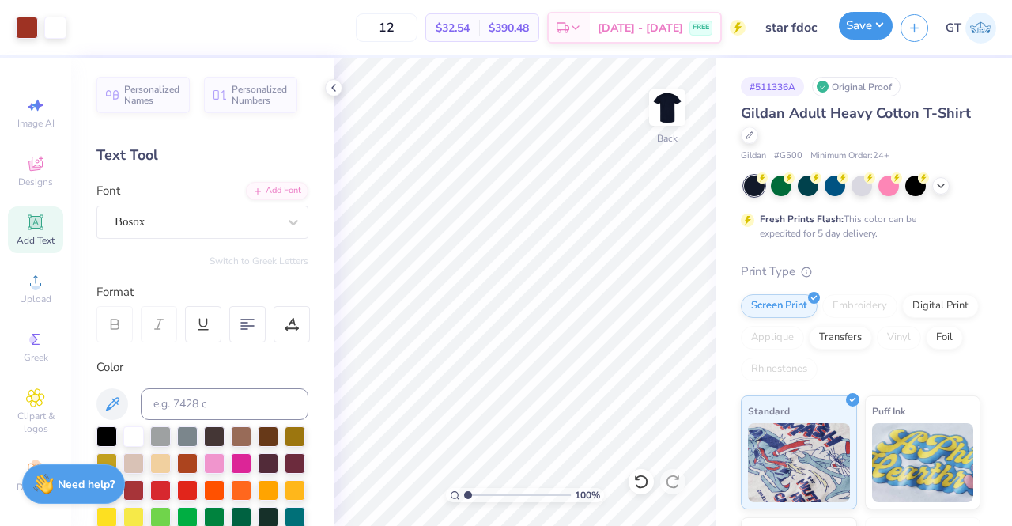
click at [855, 31] on button "Save" at bounding box center [866, 26] width 54 height 28
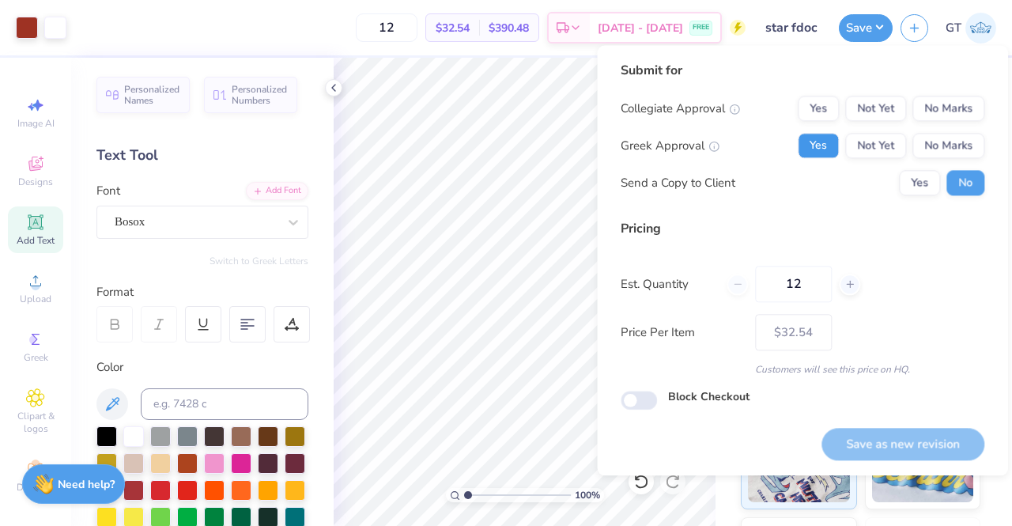
click at [808, 140] on button "Yes" at bounding box center [818, 145] width 41 height 25
click at [982, 93] on div "Submit for Collegiate Approval Yes Not Yet No Marks Greek Approval Yes Not Yet …" at bounding box center [803, 134] width 364 height 146
click at [965, 99] on button "No Marks" at bounding box center [948, 108] width 72 height 25
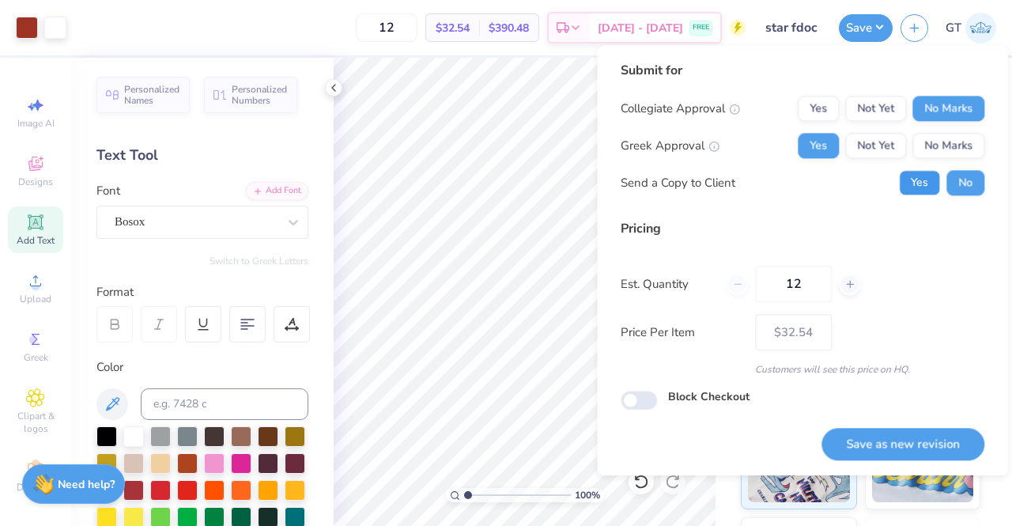
click at [914, 191] on button "Yes" at bounding box center [919, 182] width 41 height 25
drag, startPoint x: 912, startPoint y: 447, endPoint x: 909, endPoint y: 439, distance: 8.3
click at [909, 439] on button "Save as new revision" at bounding box center [903, 444] width 163 height 32
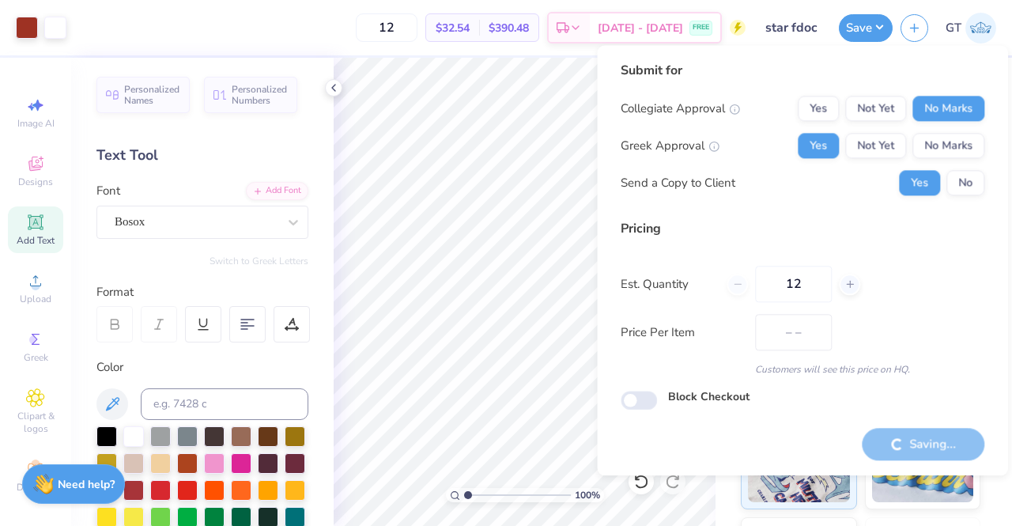
type input "$32.54"
